Goal: Task Accomplishment & Management: Manage account settings

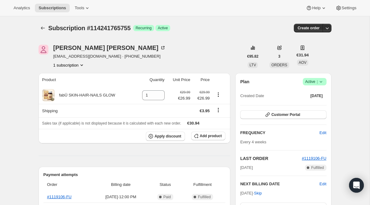
click at [317, 83] on span "|" at bounding box center [316, 81] width 1 height 5
click at [311, 106] on span "Cancel subscription" at bounding box center [312, 104] width 35 height 5
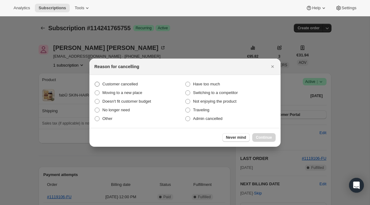
click at [181, 82] on label "Customer cancelled" at bounding box center [139, 84] width 91 height 9
click at [95, 82] on input "Customer cancelled" at bounding box center [95, 82] width 0 height 0
radio input "true"
click at [261, 135] on span "Continue" at bounding box center [264, 137] width 16 height 5
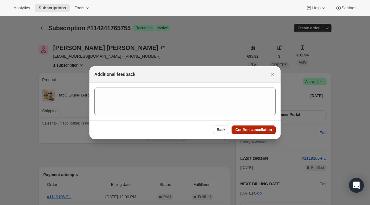
click at [239, 132] on button "Confirm cancellation" at bounding box center [253, 129] width 44 height 9
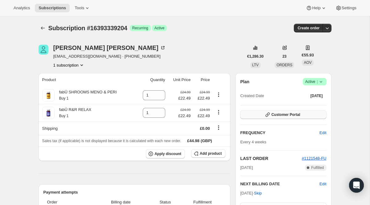
click at [282, 116] on span "Customer Portal" at bounding box center [285, 114] width 29 height 5
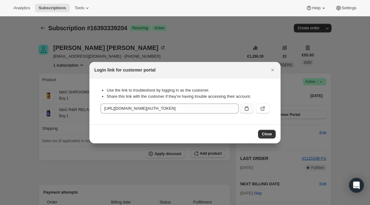
click at [243, 108] on button ":rc3:" at bounding box center [247, 109] width 14 height 10
click at [270, 69] on icon "Close" at bounding box center [272, 70] width 6 height 6
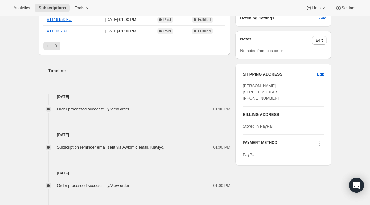
scroll to position [207, 0]
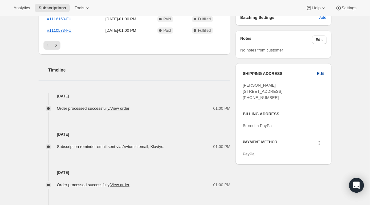
click at [326, 73] on button "Edit" at bounding box center [320, 74] width 14 height 10
select select "[GEOGRAPHIC_DATA]"
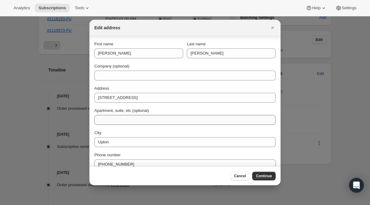
scroll to position [30, 0]
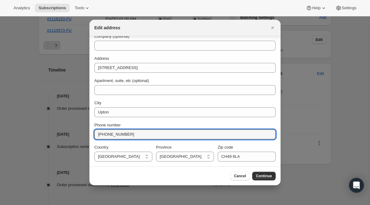
drag, startPoint x: 147, startPoint y: 134, endPoint x: 47, endPoint y: 134, distance: 99.5
paste input "07497598583"
click at [109, 133] on input "[PHONE_NUMBER]" at bounding box center [184, 134] width 181 height 10
type input "[PHONE_NUMBER]"
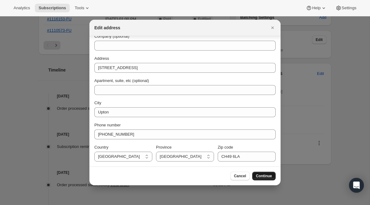
click at [262, 177] on span "Continue" at bounding box center [264, 175] width 16 height 5
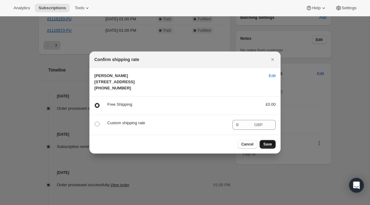
click at [264, 147] on span "Save" at bounding box center [267, 144] width 9 height 5
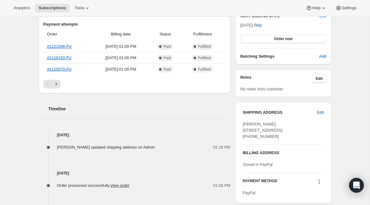
scroll to position [196, 0]
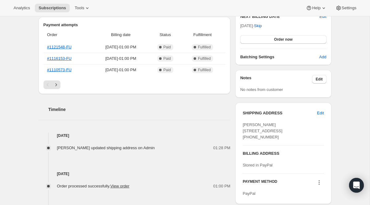
drag, startPoint x: 266, startPoint y: 136, endPoint x: 293, endPoint y: 136, distance: 27.4
click at [293, 136] on div "[PERSON_NAME] [STREET_ADDRESS] [PHONE_NUMBER]" at bounding box center [282, 131] width 81 height 18
copy span "CH49 6LA"
drag, startPoint x: 243, startPoint y: 130, endPoint x: 289, endPoint y: 140, distance: 46.9
click at [289, 140] on div "[PERSON_NAME] [STREET_ADDRESS] [PHONE_NUMBER]" at bounding box center [282, 131] width 81 height 18
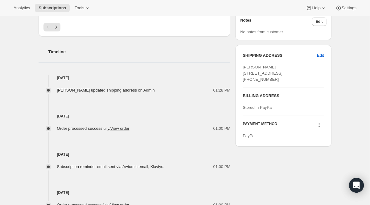
scroll to position [235, 0]
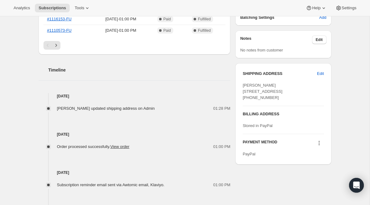
click at [277, 106] on div "SHIPPING ADDRESS Edit [PERSON_NAME] [STREET_ADDRESS] [PHONE_NUMBER]" at bounding box center [282, 88] width 81 height 35
drag, startPoint x: 243, startPoint y: 91, endPoint x: 279, endPoint y: 101, distance: 37.7
click at [279, 101] on div "[PERSON_NAME] [STREET_ADDRESS] [PHONE_NUMBER]" at bounding box center [282, 91] width 81 height 18
copy span "[STREET_ADDRESS]"
click at [318, 74] on span "Edit" at bounding box center [320, 74] width 7 height 6
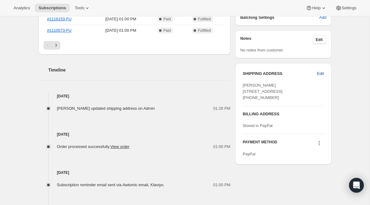
select select "[GEOGRAPHIC_DATA]"
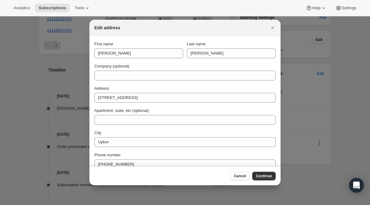
scroll to position [30, 0]
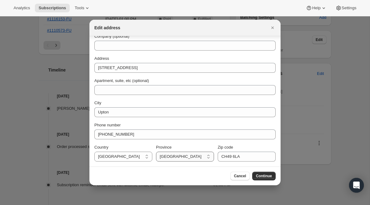
click at [184, 159] on select "[GEOGRAPHIC_DATA]" at bounding box center [185, 157] width 58 height 10
click at [144, 156] on select "[GEOGRAPHIC_DATA] [GEOGRAPHIC_DATA] [GEOGRAPHIC_DATA] [GEOGRAPHIC_DATA] [GEOGRA…" at bounding box center [123, 157] width 58 height 10
click at [176, 158] on select "[GEOGRAPHIC_DATA]" at bounding box center [185, 157] width 58 height 10
click at [274, 27] on icon "Close" at bounding box center [272, 28] width 6 height 6
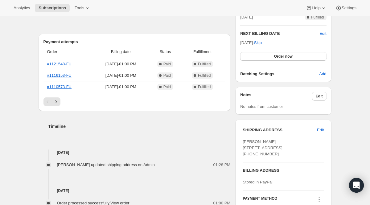
scroll to position [0, 0]
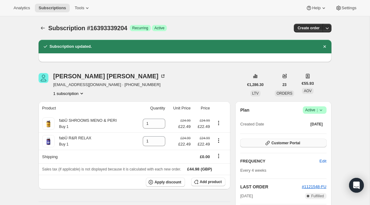
click at [285, 141] on span "Customer Portal" at bounding box center [285, 142] width 29 height 5
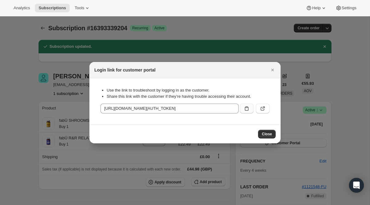
click at [245, 108] on icon ":rfg:" at bounding box center [246, 108] width 6 height 6
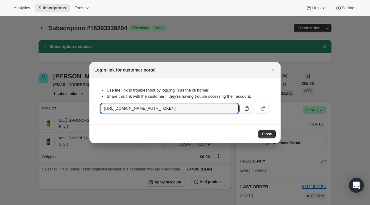
copy span "[STREET_ADDRESS]"
click at [273, 70] on icon "Close" at bounding box center [272, 70] width 6 height 6
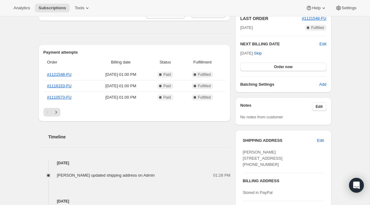
scroll to position [186, 0]
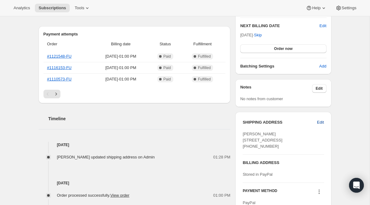
click at [321, 123] on span "Edit" at bounding box center [320, 122] width 7 height 6
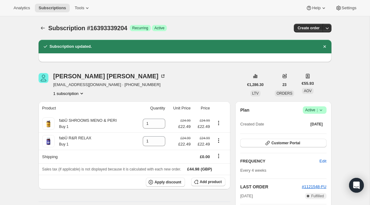
select select "[GEOGRAPHIC_DATA]"
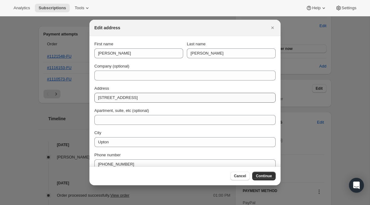
scroll to position [30, 0]
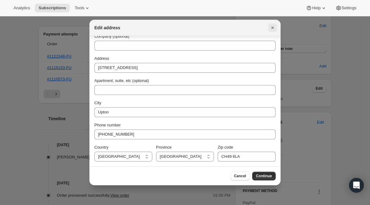
click at [271, 27] on icon "Close" at bounding box center [272, 28] width 6 height 6
